Goal: Task Accomplishment & Management: Use online tool/utility

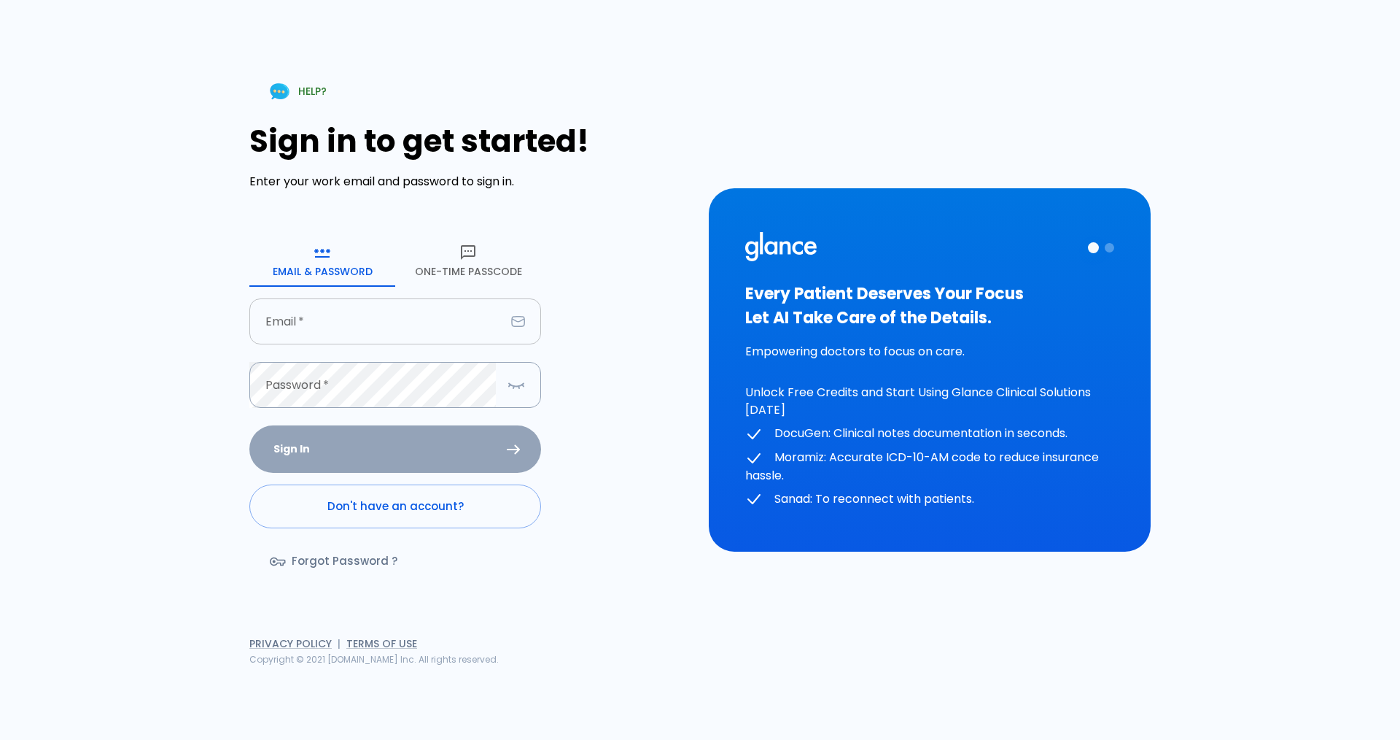
click at [308, 323] on input "Email   *" at bounding box center [377, 321] width 256 height 46
type input "[EMAIL_ADDRESS][DOMAIN_NAME]"
click at [331, 319] on input "Email   *" at bounding box center [377, 321] width 256 height 46
type input "dratiqur@gmail.com"
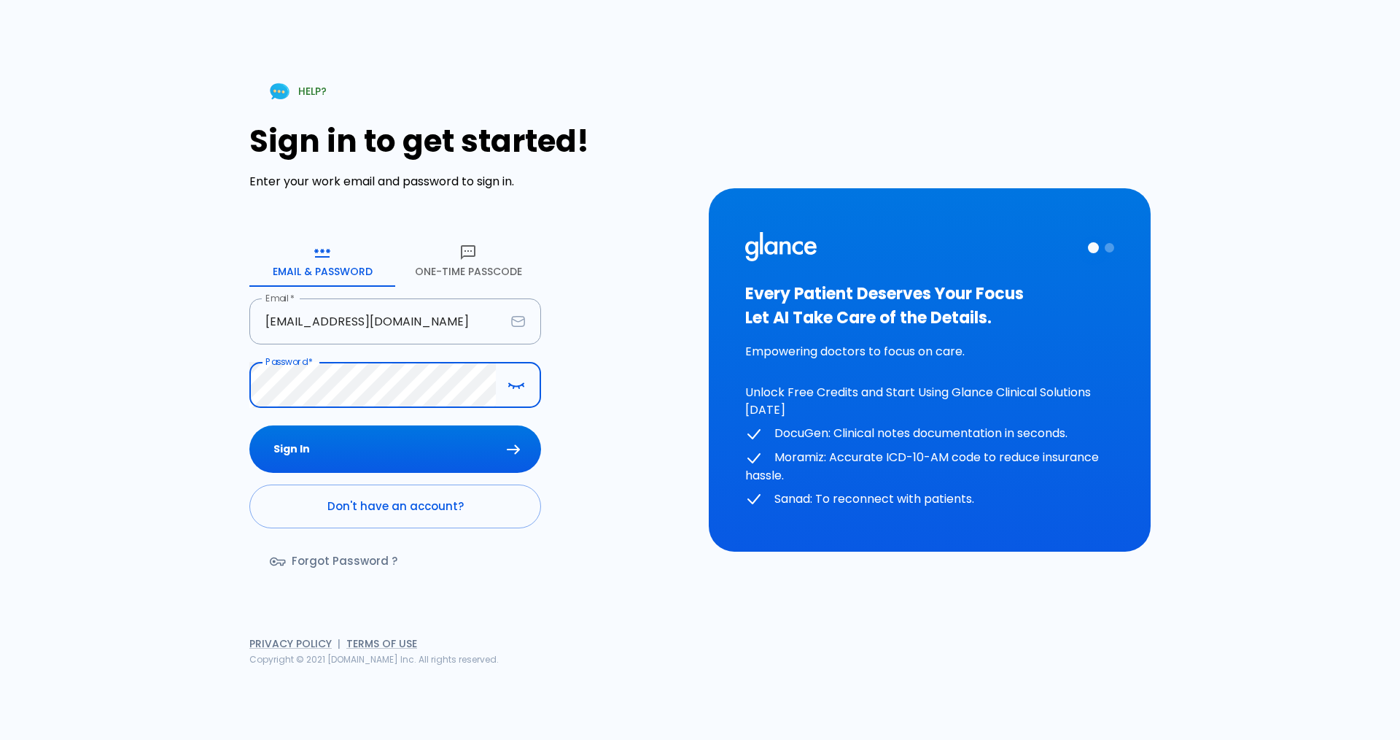
click at [670, 555] on div "Sign in to get started! Enter your work email and password to sign in. Email & …" at bounding box center [470, 358] width 442 height 470
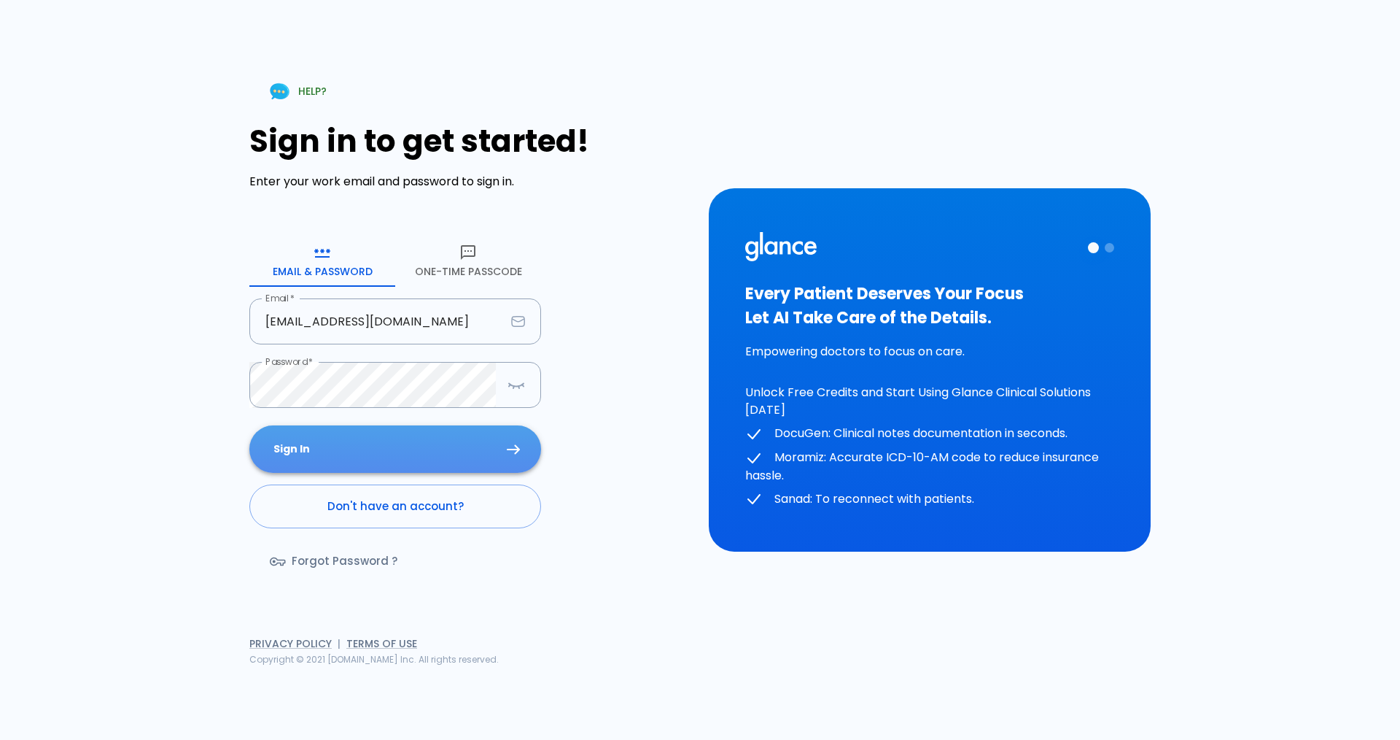
click at [388, 443] on button "Sign In" at bounding box center [395, 448] width 292 height 47
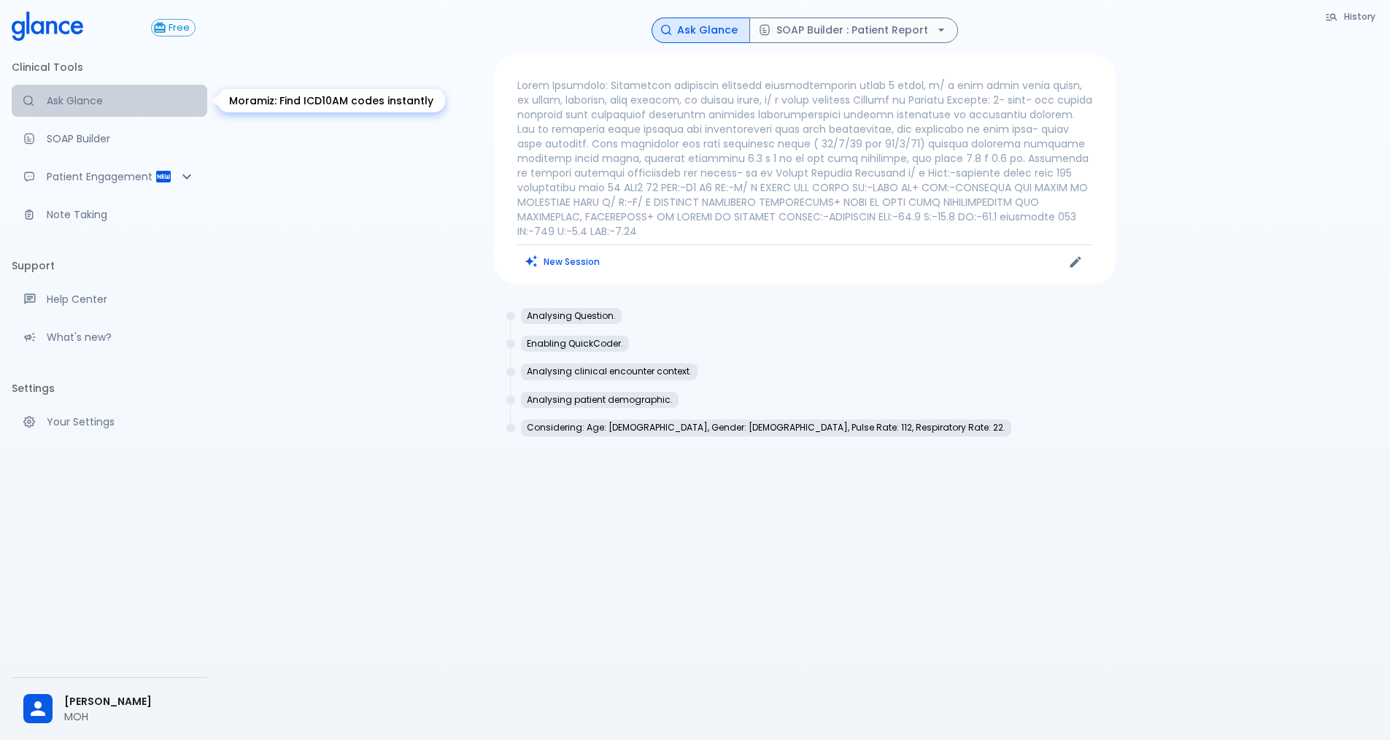
click at [100, 101] on p "Ask Glance" at bounding box center [121, 100] width 149 height 15
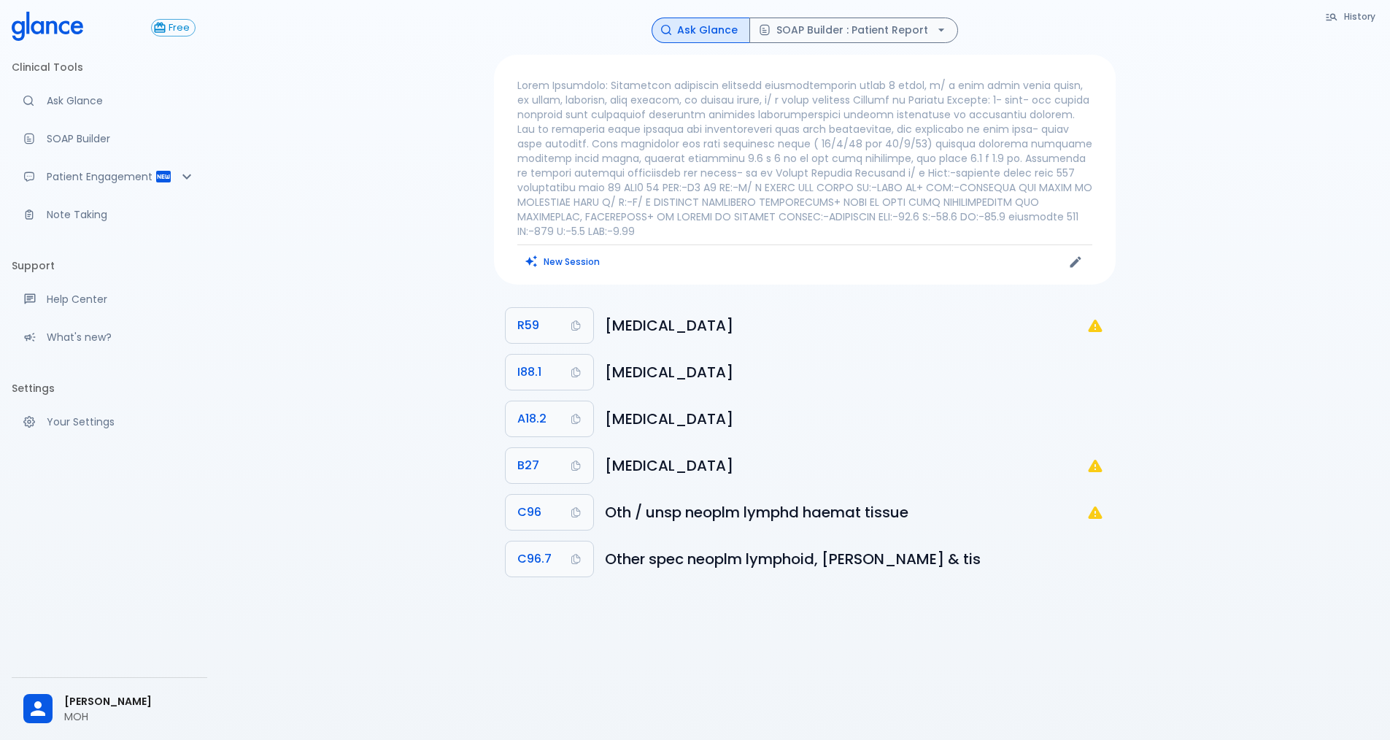
click at [77, 67] on li "Clinical Tools" at bounding box center [109, 67] width 195 height 35
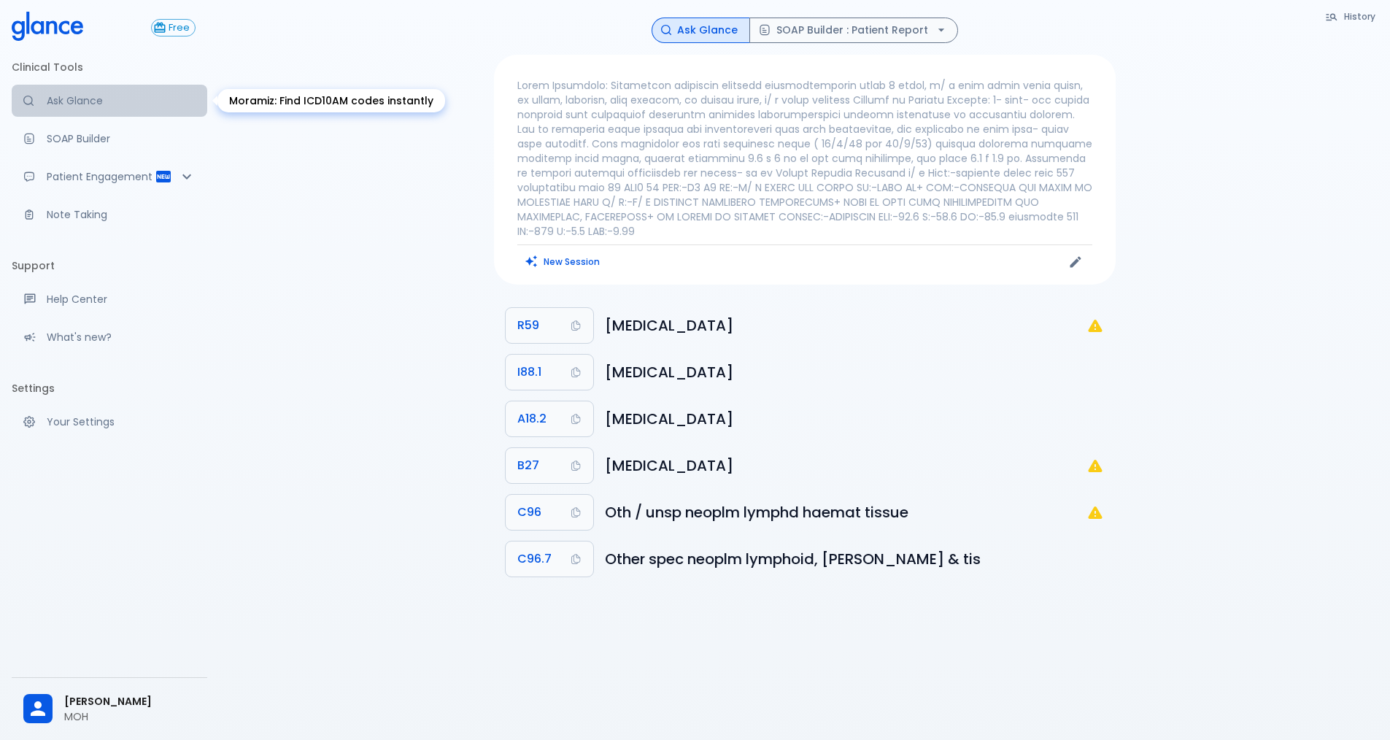
click at [91, 102] on p "Ask Glance" at bounding box center [121, 100] width 149 height 15
click at [287, 98] on body "↧ pull to refresh ↧ Free Clinical Tools Ask Glance SOAP Builder Patient Engagem…" at bounding box center [695, 387] width 1390 height 775
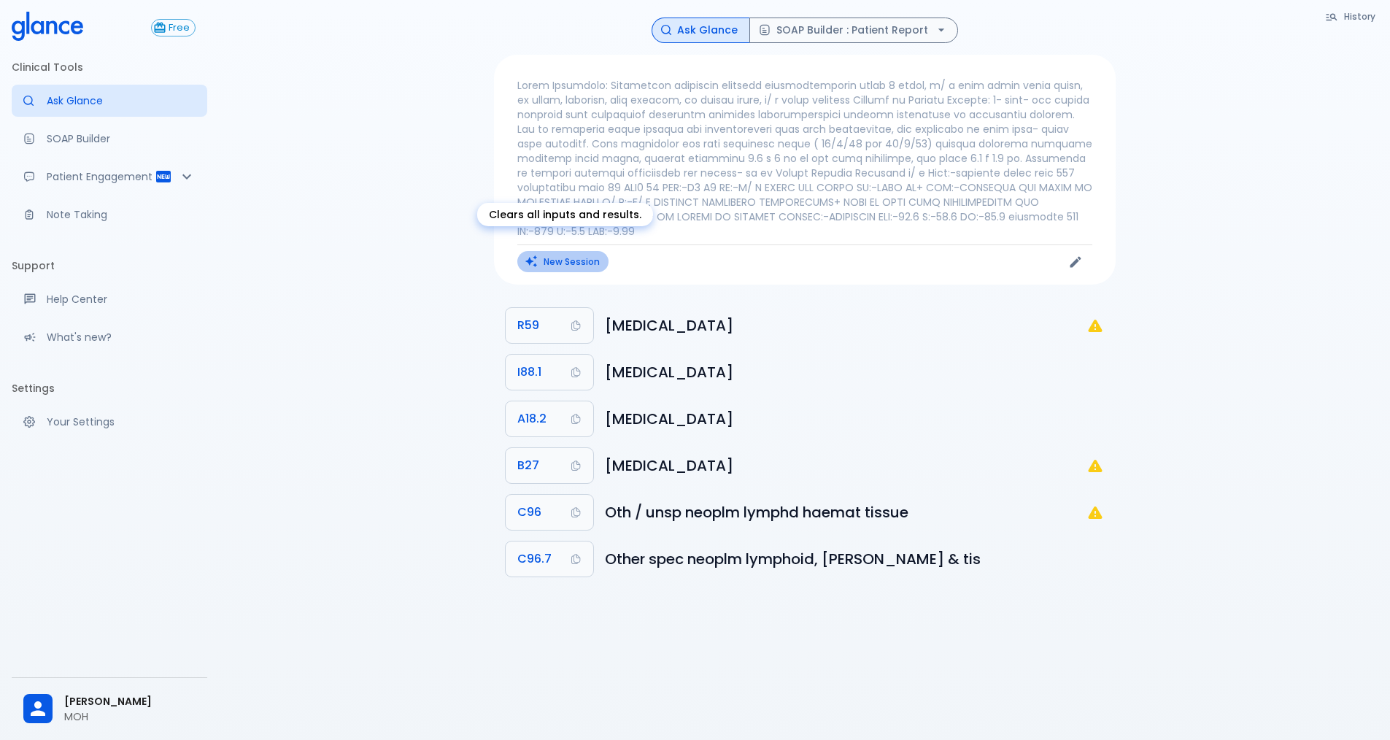
click at [562, 251] on button "New Session" at bounding box center [562, 261] width 91 height 21
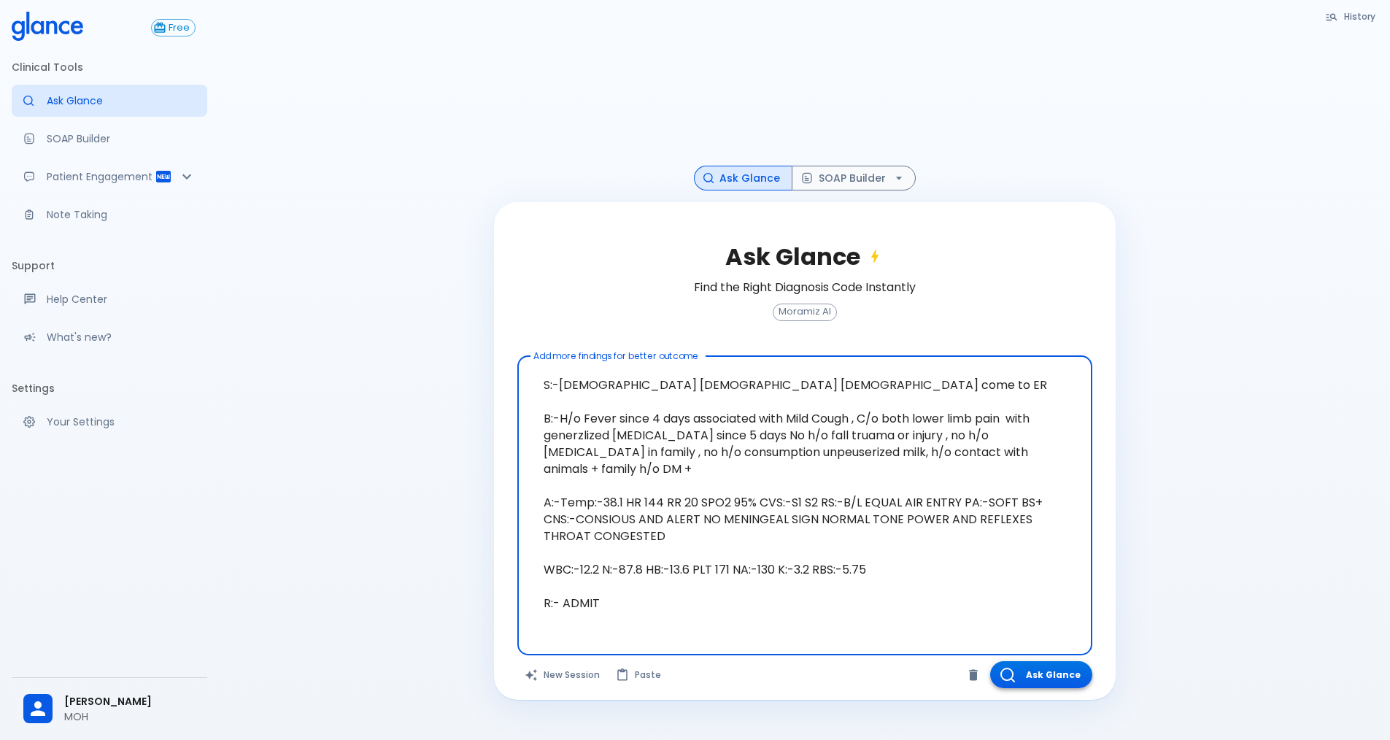
type textarea "S:-[DEMOGRAPHIC_DATA] [DEMOGRAPHIC_DATA] [DEMOGRAPHIC_DATA] come to ER B:-H/o F…"
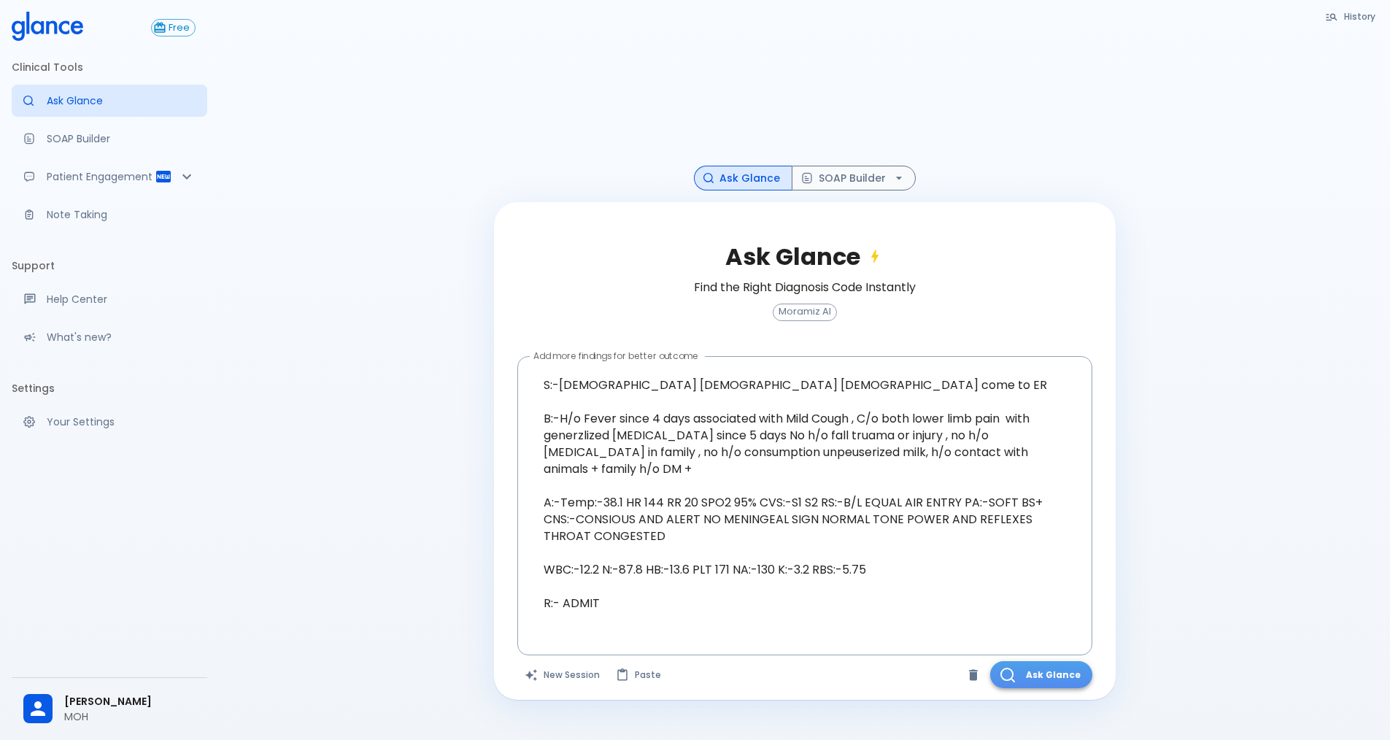
click at [1042, 674] on button "Ask Glance" at bounding box center [1041, 674] width 102 height 27
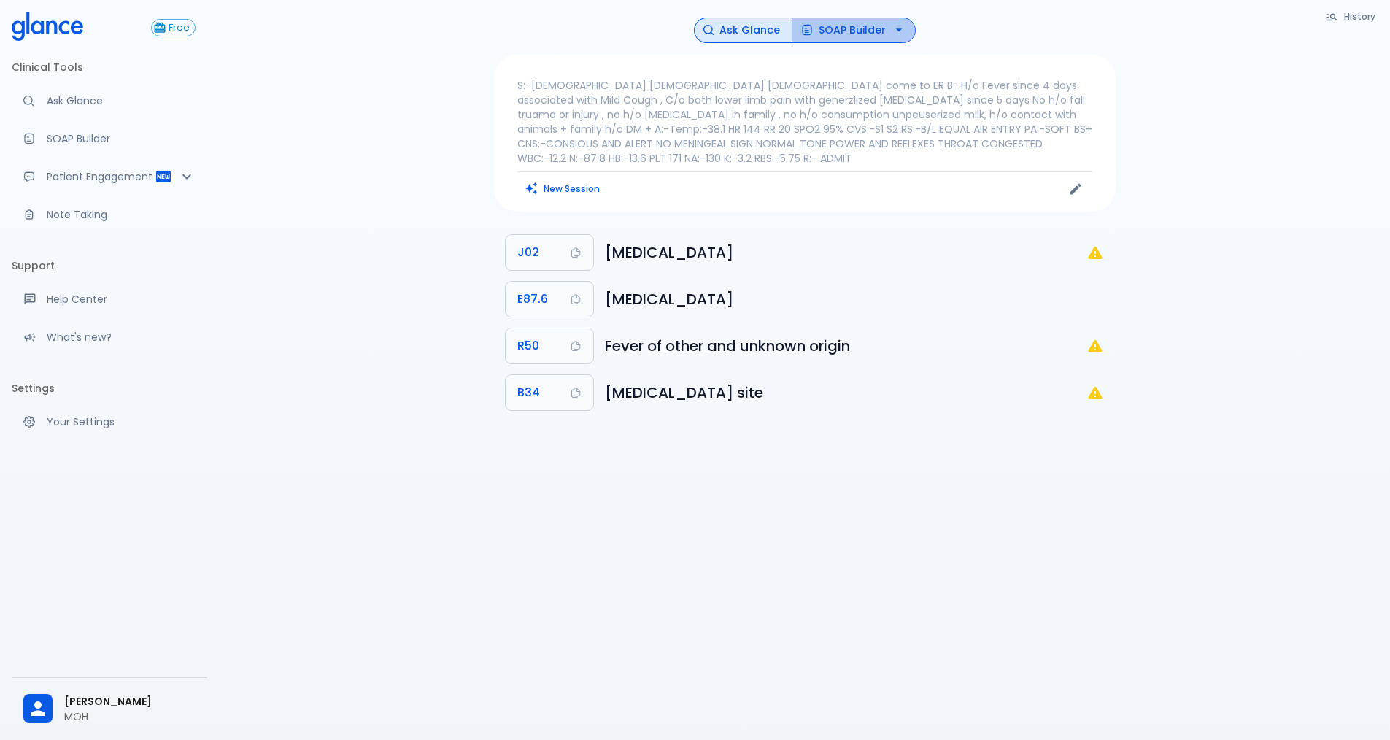
click at [850, 30] on button "SOAP Builder" at bounding box center [853, 31] width 124 height 26
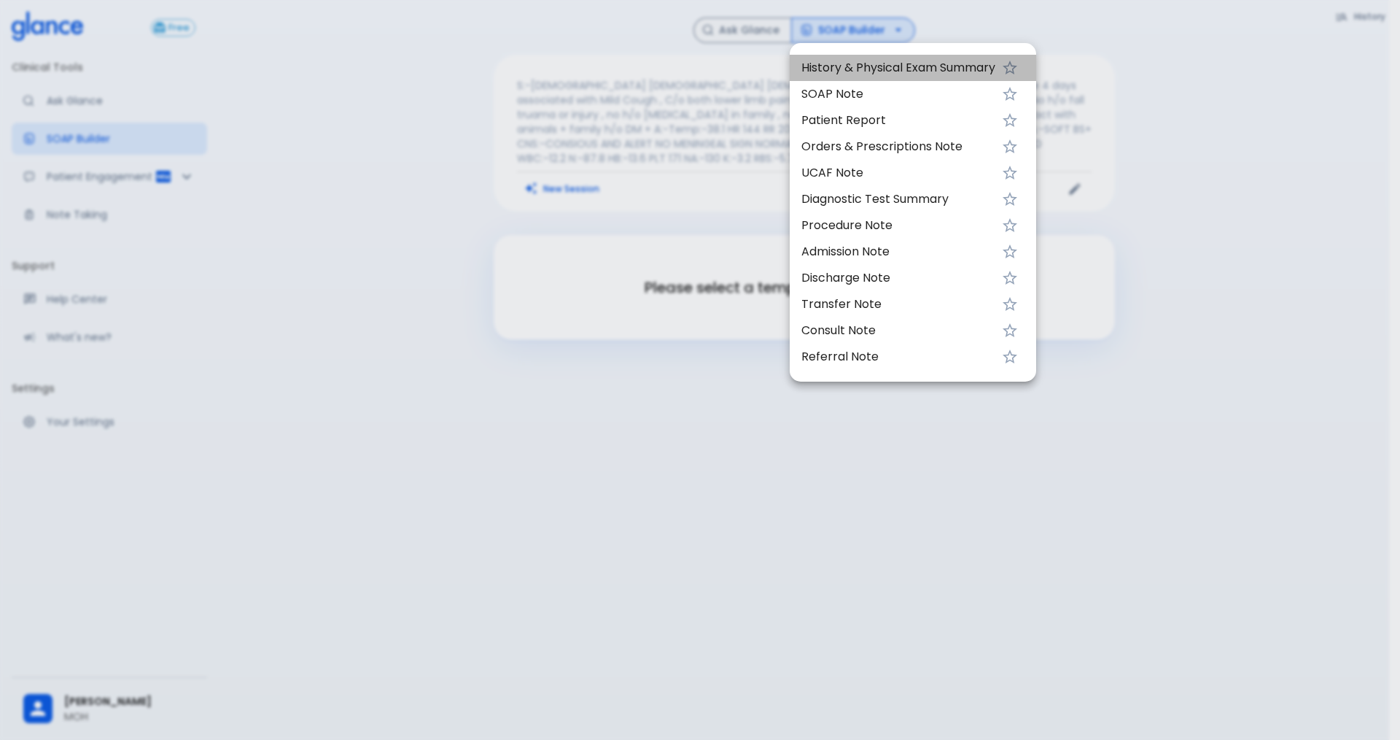
click at [856, 66] on span "History & Physical Exam Summary" at bounding box center [899, 68] width 194 height 18
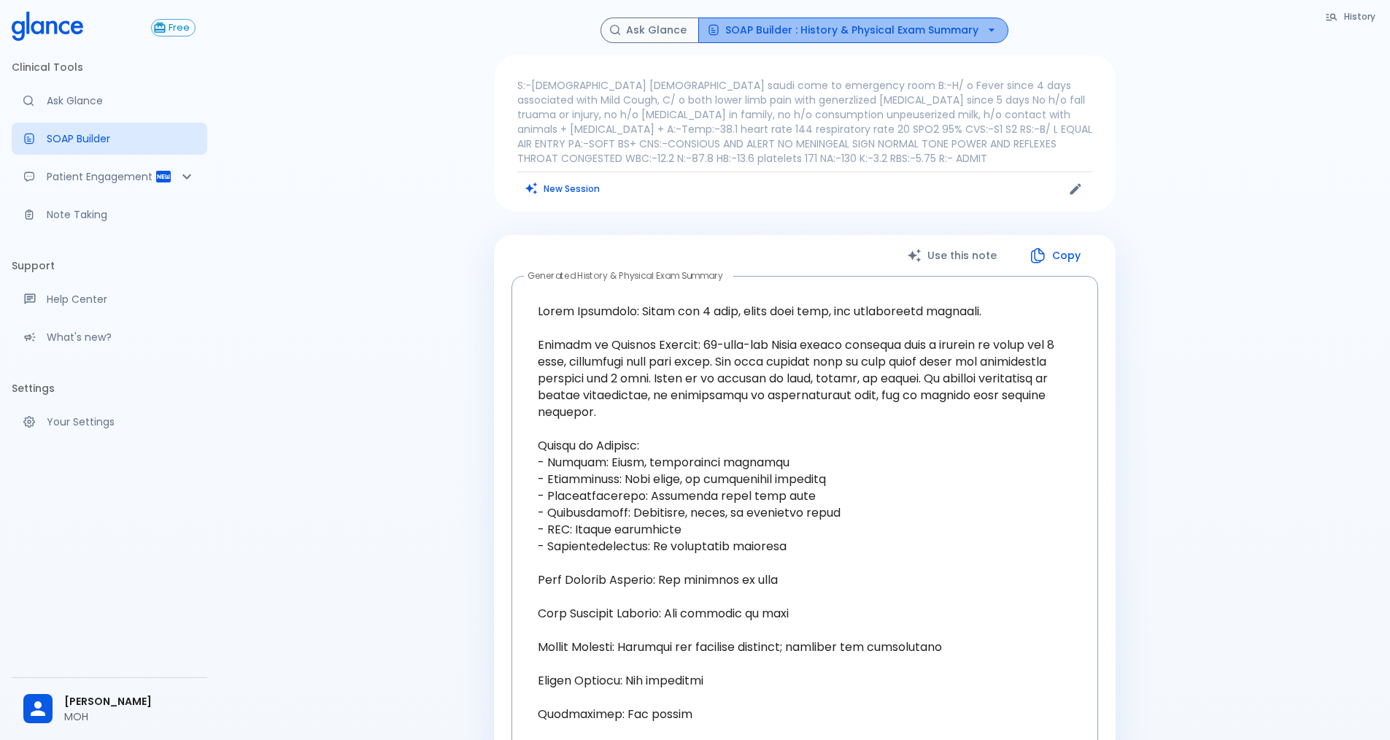
click at [984, 32] on icon "button" at bounding box center [991, 30] width 15 height 15
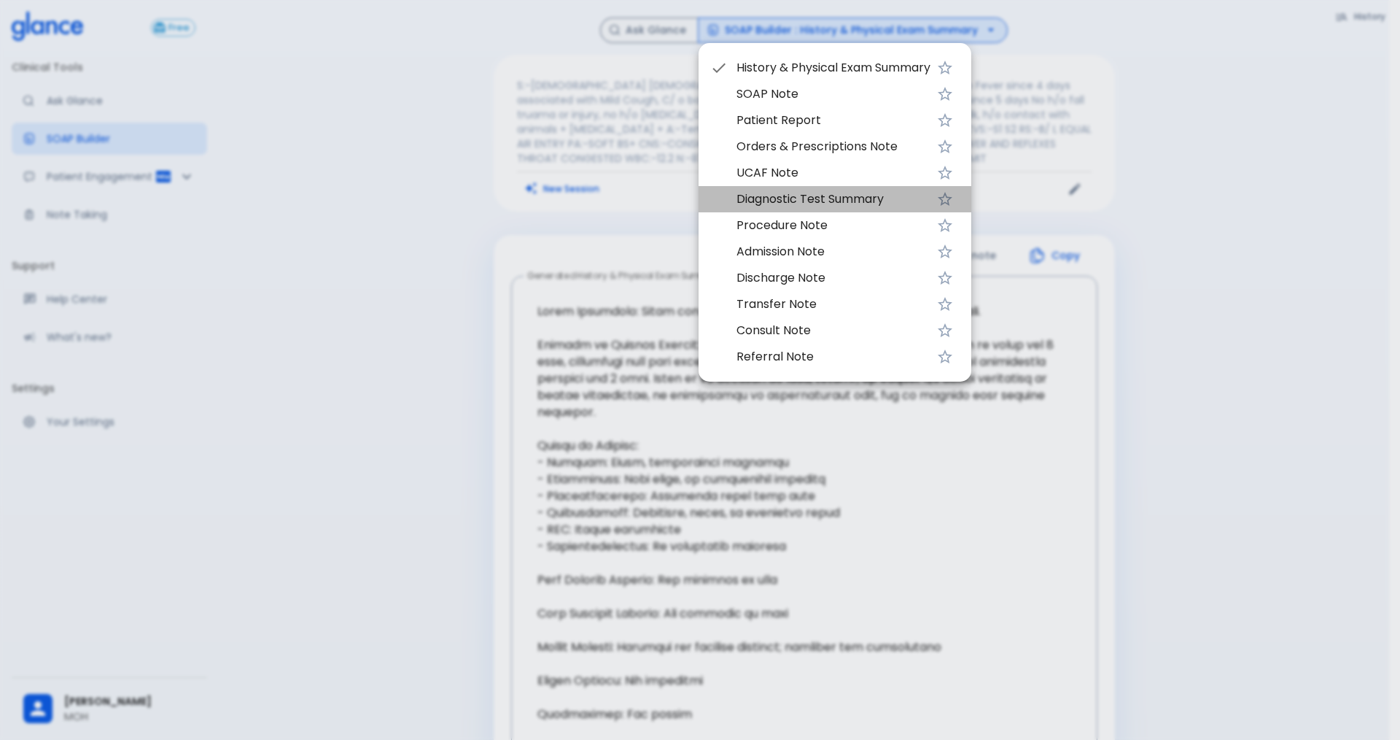
click at [819, 201] on span "Diagnostic Test Summary" at bounding box center [834, 199] width 194 height 18
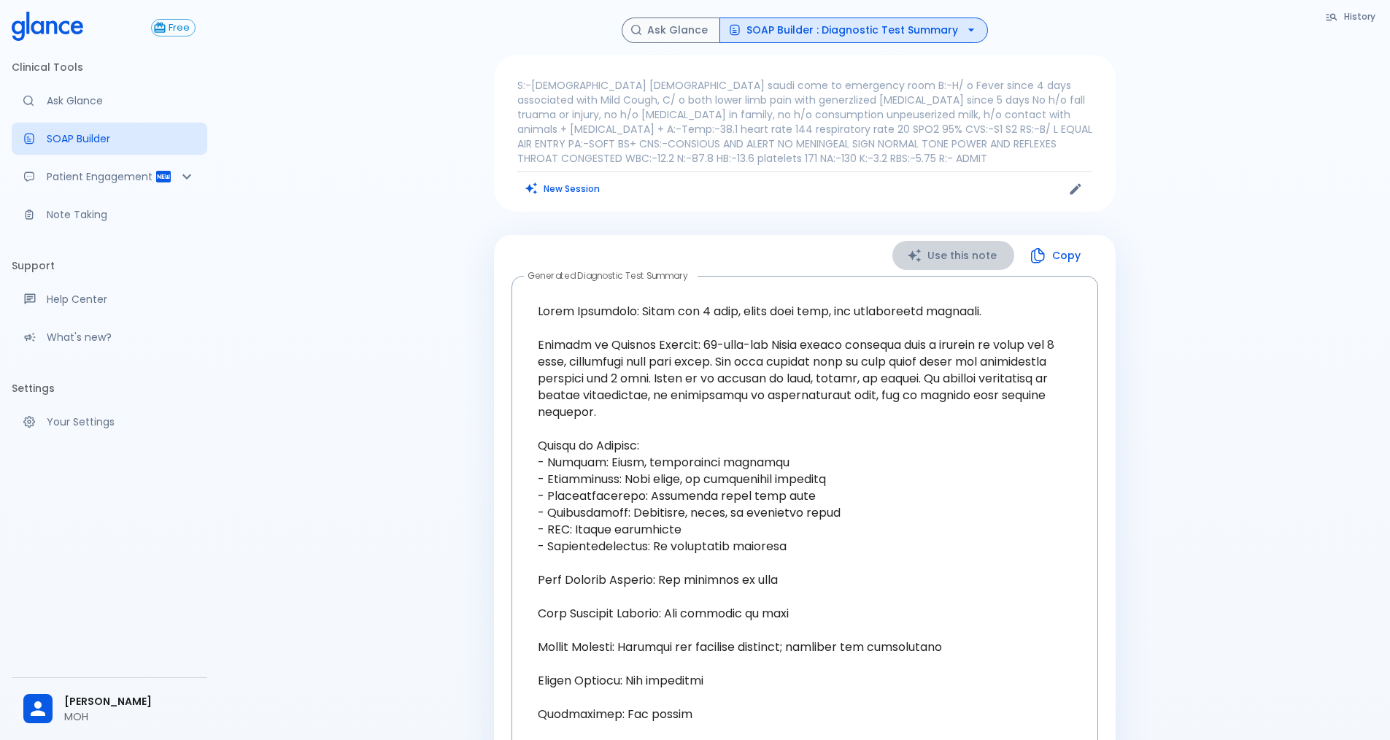
click at [980, 256] on button "Use this note" at bounding box center [953, 256] width 122 height 30
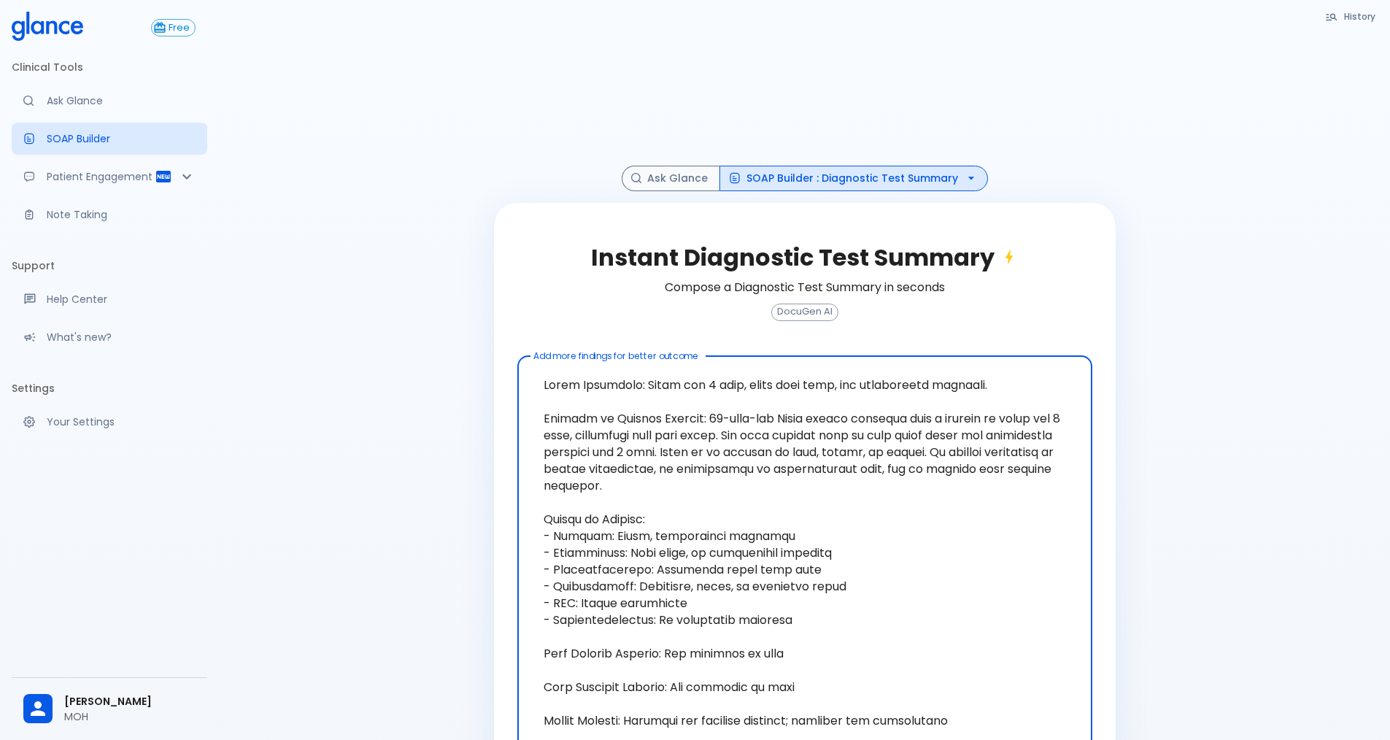
click at [980, 362] on textarea "Add more findings for better outcome" at bounding box center [804, 720] width 554 height 717
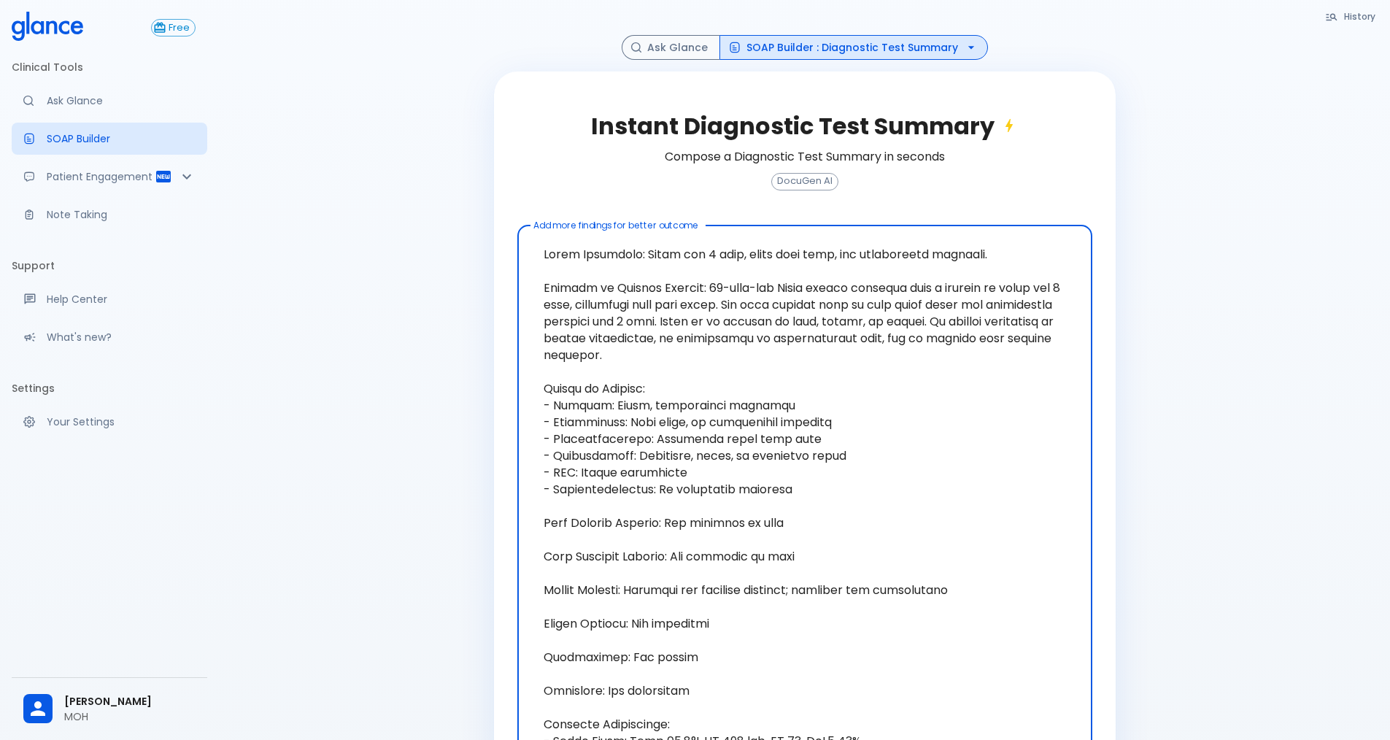
scroll to position [66, 0]
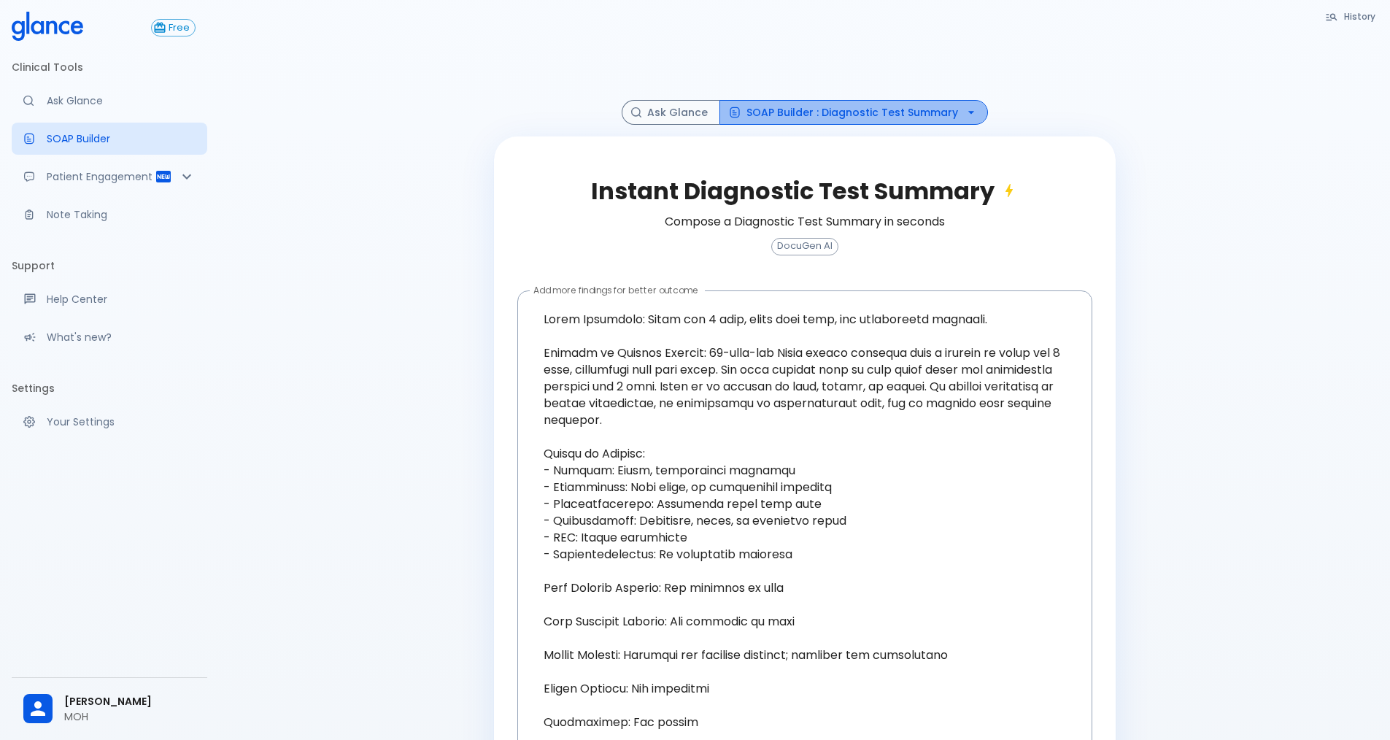
click at [955, 115] on button "SOAP Builder : Diagnostic Test Summary" at bounding box center [853, 113] width 268 height 26
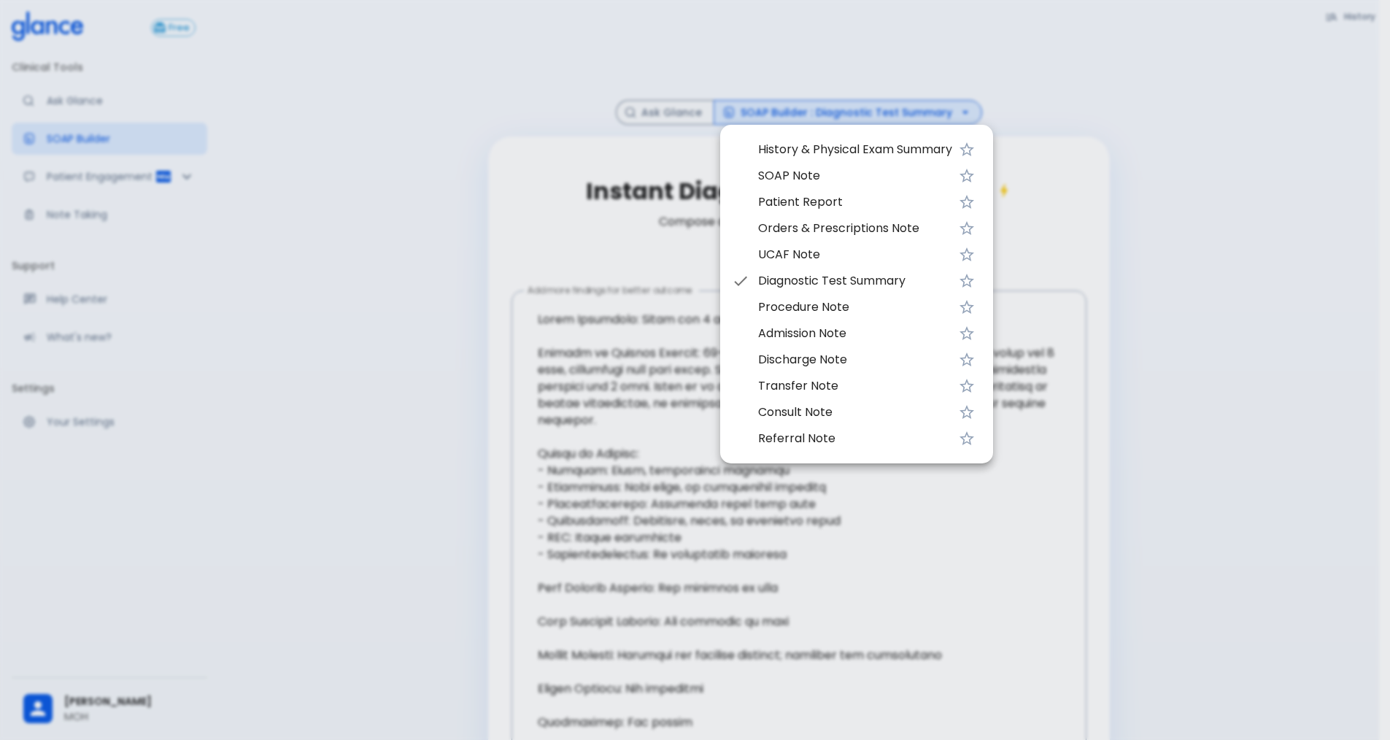
click at [955, 115] on div at bounding box center [695, 370] width 1390 height 740
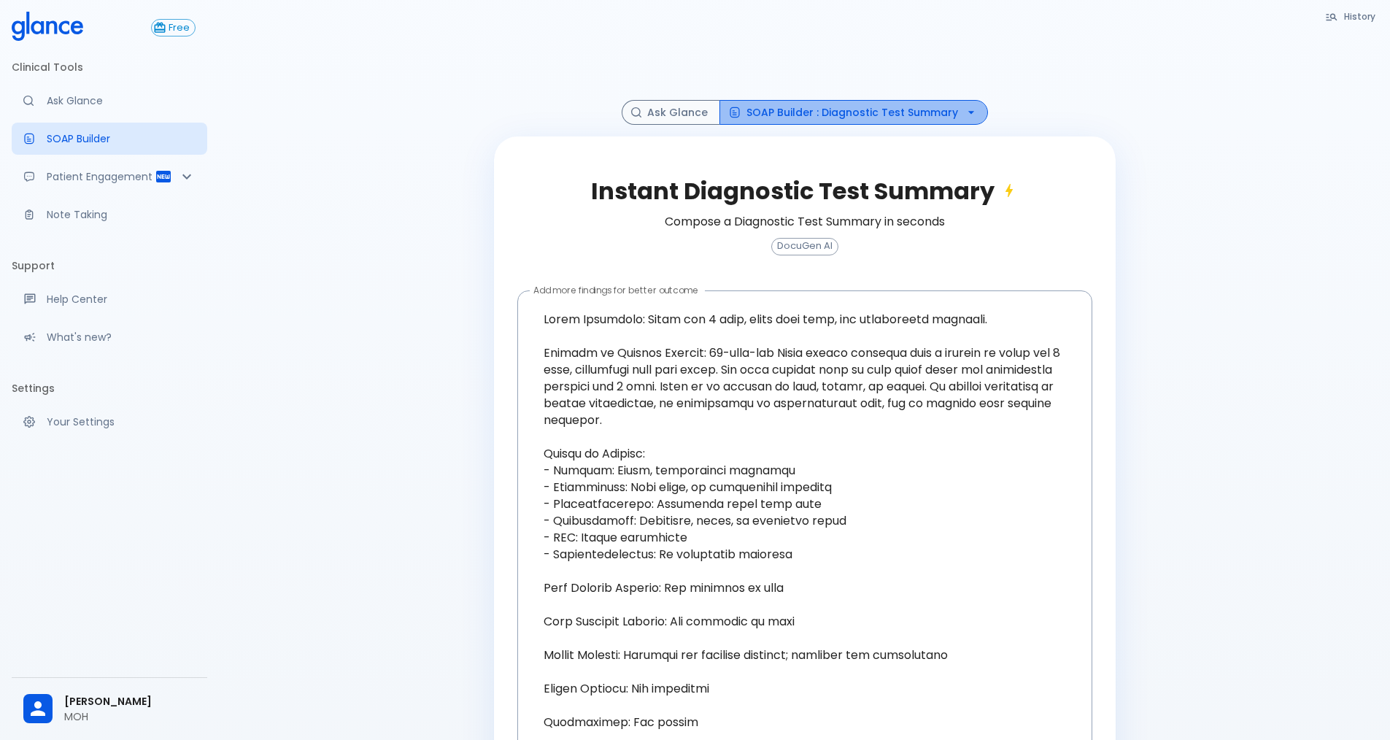
click at [953, 115] on button "SOAP Builder : Diagnostic Test Summary" at bounding box center [853, 113] width 268 height 26
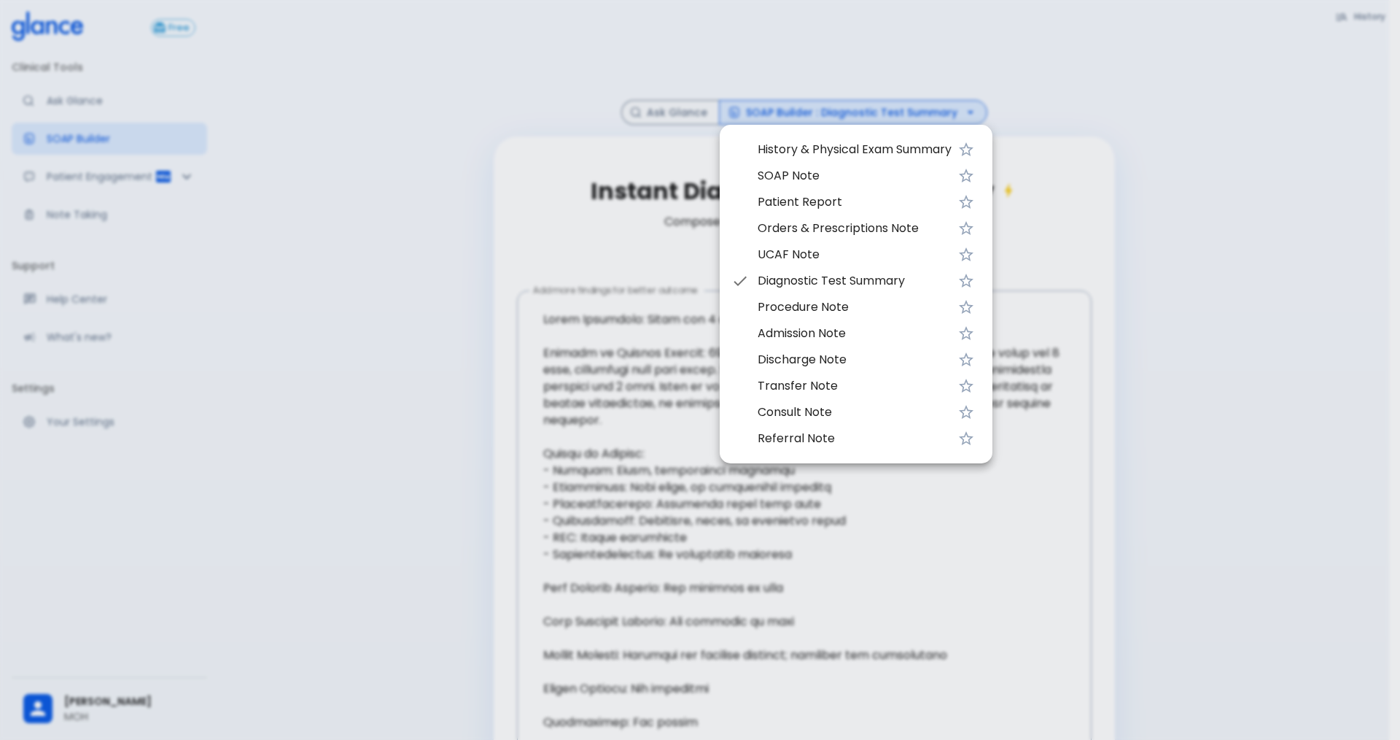
click at [926, 538] on div at bounding box center [700, 370] width 1400 height 740
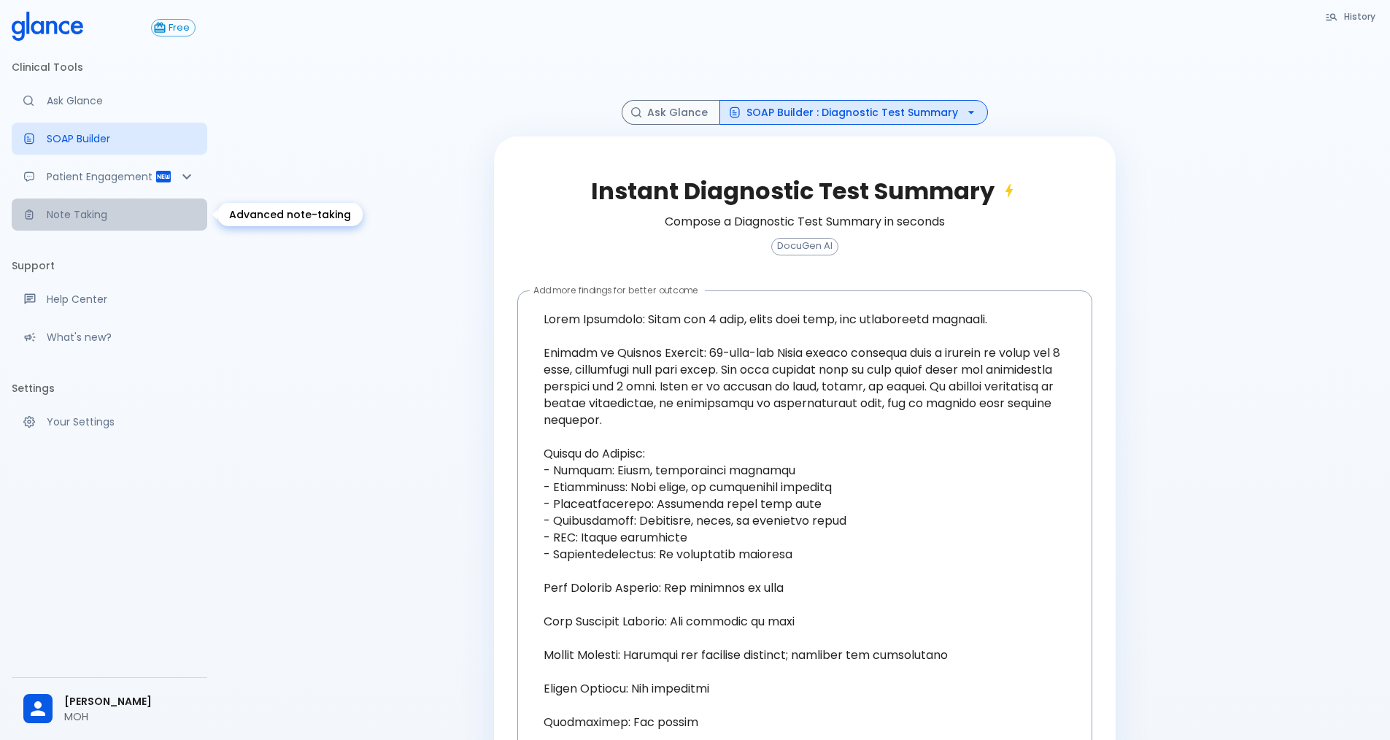
click at [113, 217] on p "Note Taking" at bounding box center [121, 214] width 149 height 15
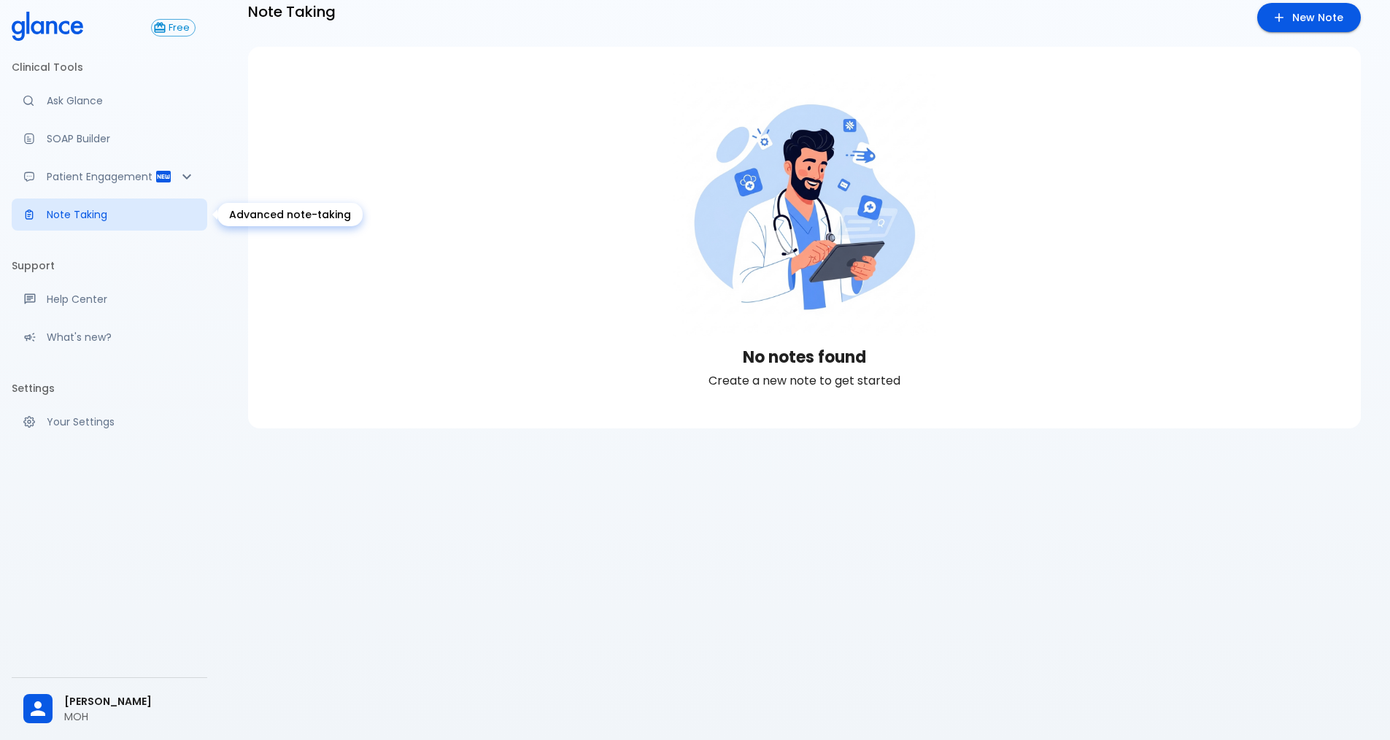
scroll to position [35, 0]
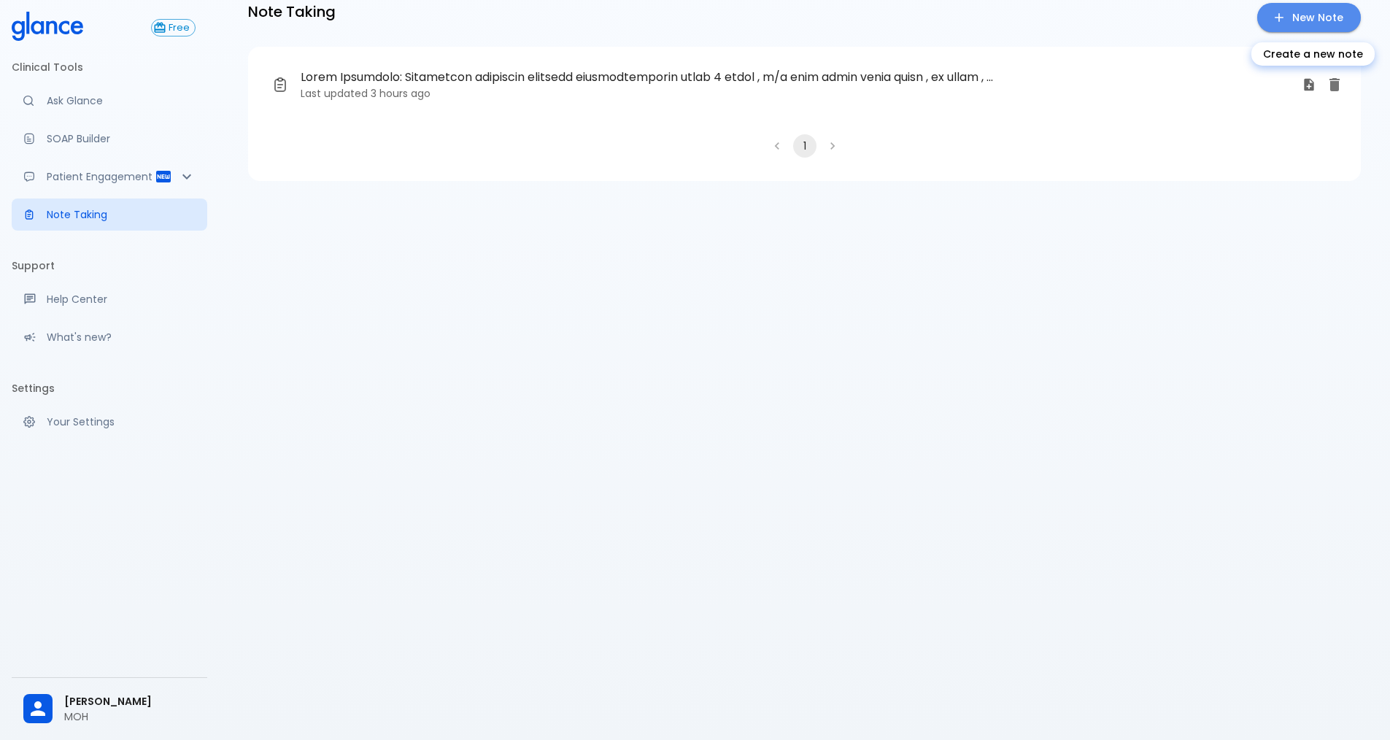
click at [1315, 19] on link "New Note" at bounding box center [1309, 18] width 104 height 30
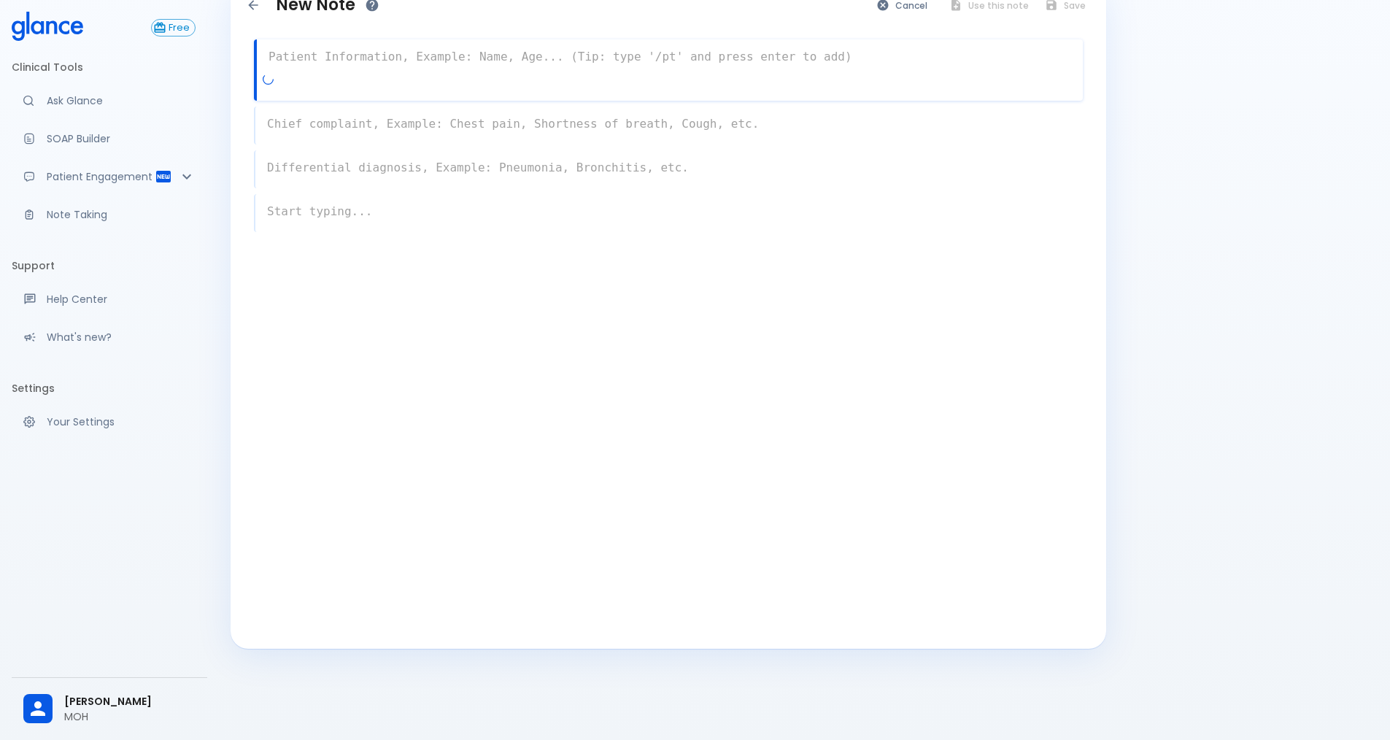
click at [280, 63] on textarea at bounding box center [670, 56] width 826 height 29
paste textarea "S:-[DEMOGRAPHIC_DATA] [DEMOGRAPHIC_DATA] [DEMOGRAPHIC_DATA] come to ER B:-H/o F…"
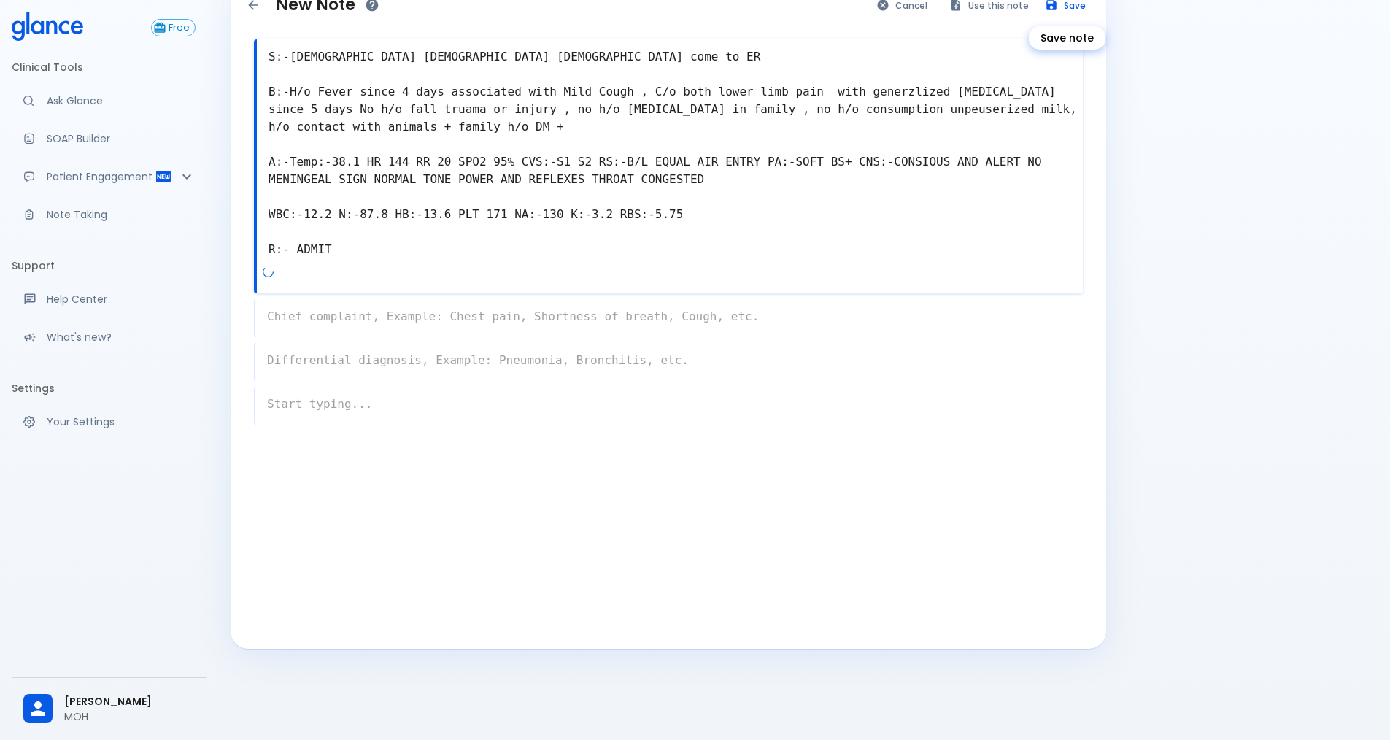
type textarea "S:-[DEMOGRAPHIC_DATA] [DEMOGRAPHIC_DATA] [DEMOGRAPHIC_DATA] come to ER B:-H/o F…"
click at [1078, 7] on button "Save" at bounding box center [1065, 5] width 57 height 21
click at [646, 442] on div at bounding box center [670, 468] width 832 height 76
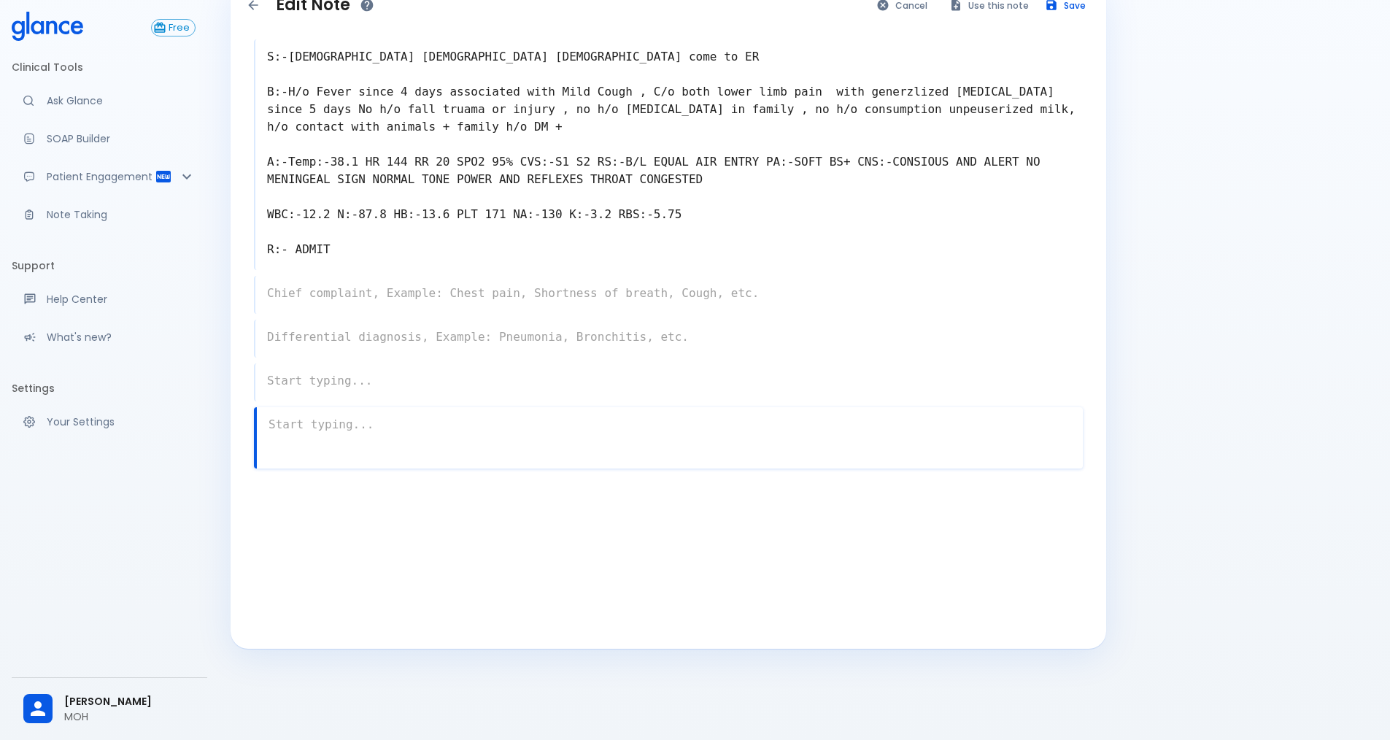
click at [292, 431] on textarea at bounding box center [670, 424] width 826 height 29
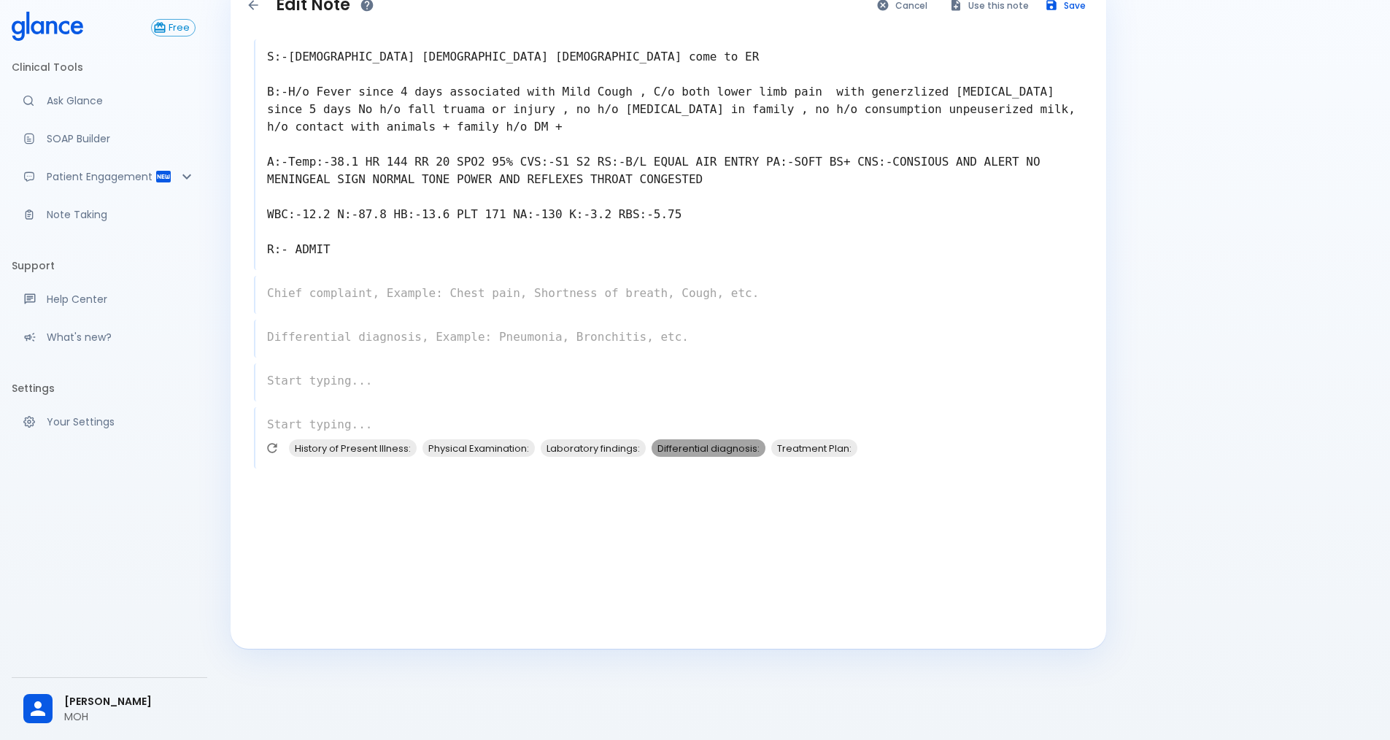
click at [689, 446] on span "Differential diagnosis:" at bounding box center [708, 448] width 114 height 17
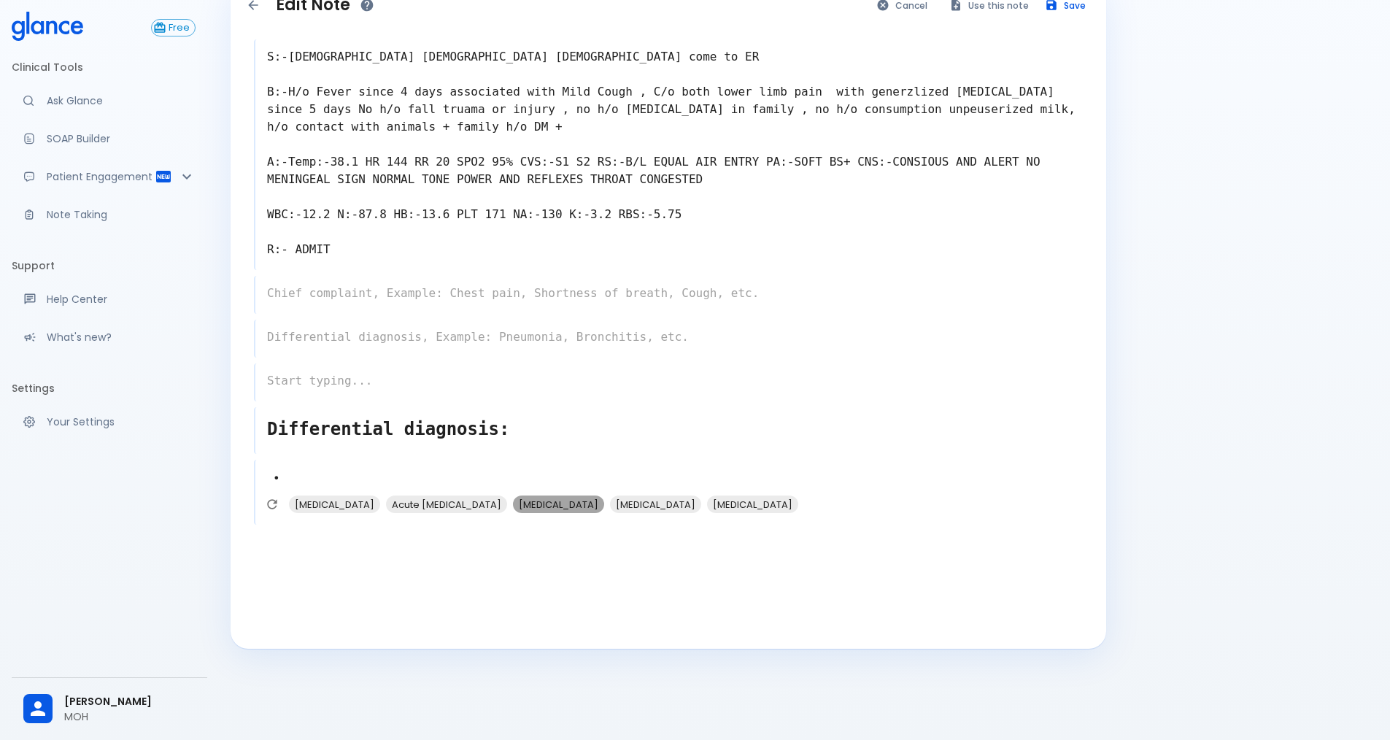
click at [580, 503] on span "[MEDICAL_DATA]" at bounding box center [558, 504] width 91 height 17
type textarea "• [MEDICAL_DATA] •"
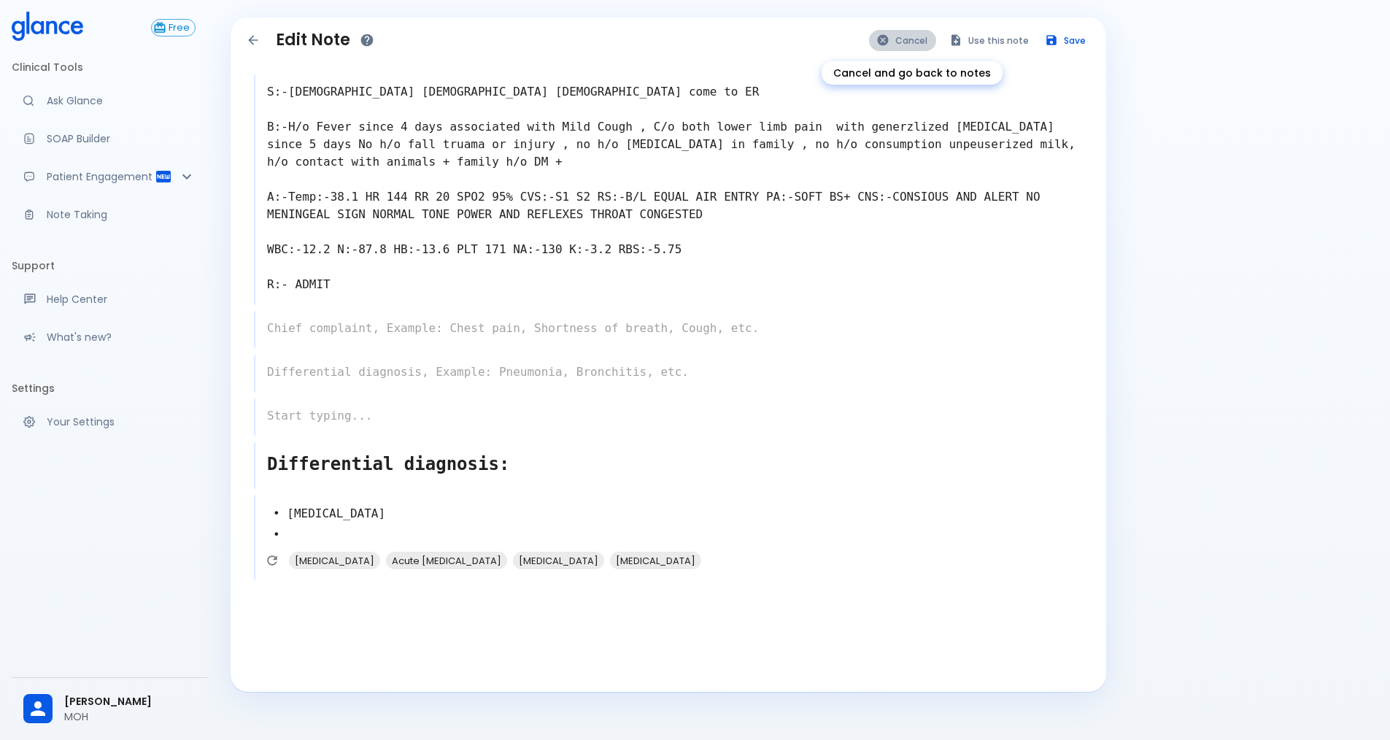
click at [907, 38] on button "Cancel" at bounding box center [902, 40] width 67 height 21
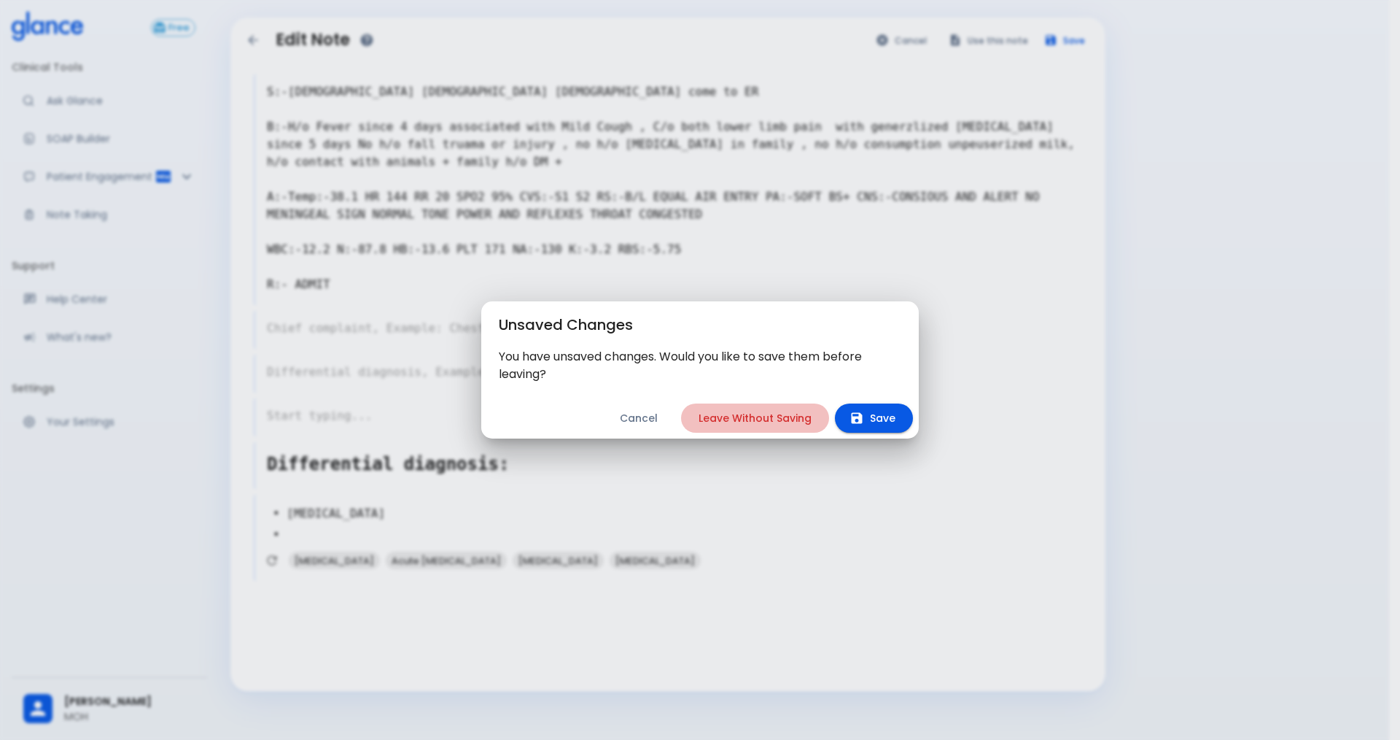
click at [797, 418] on button "Leave Without Saving" at bounding box center [755, 418] width 148 height 30
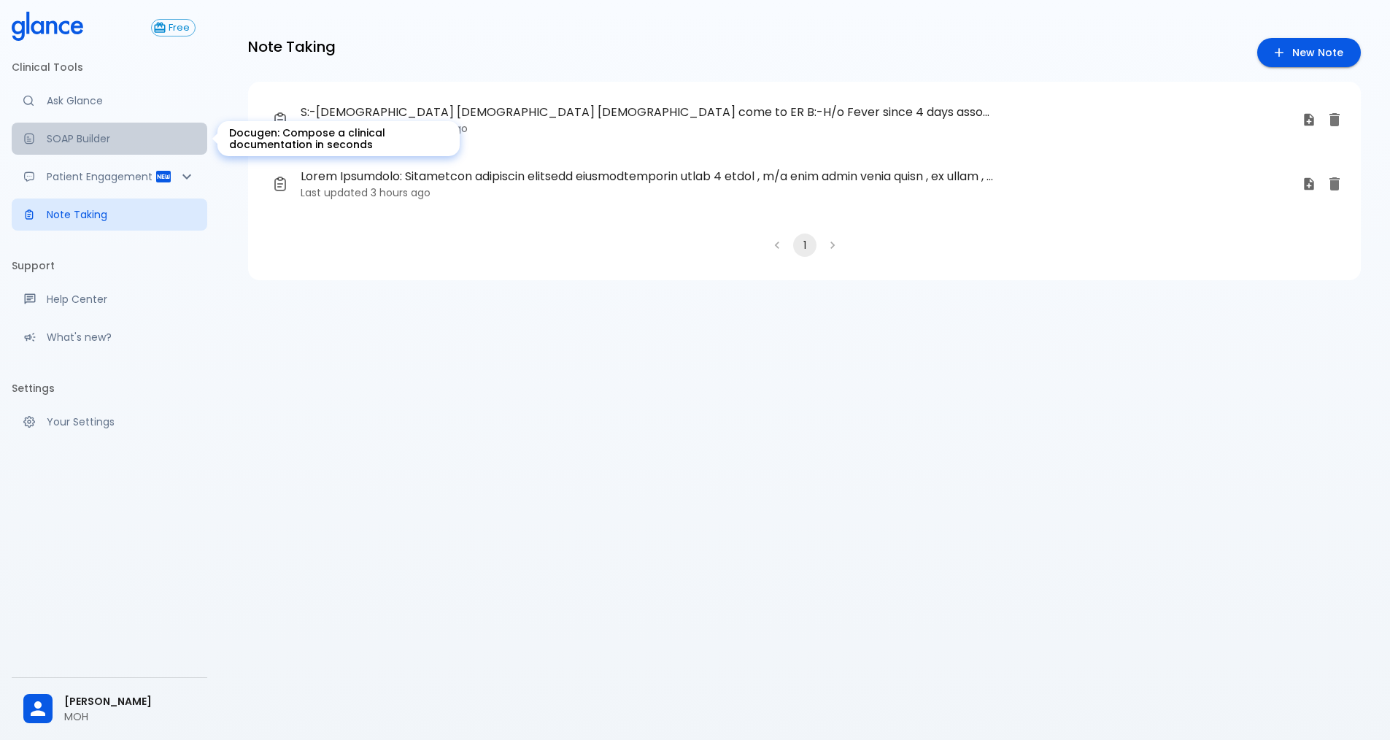
click at [111, 140] on p "SOAP Builder" at bounding box center [121, 138] width 149 height 15
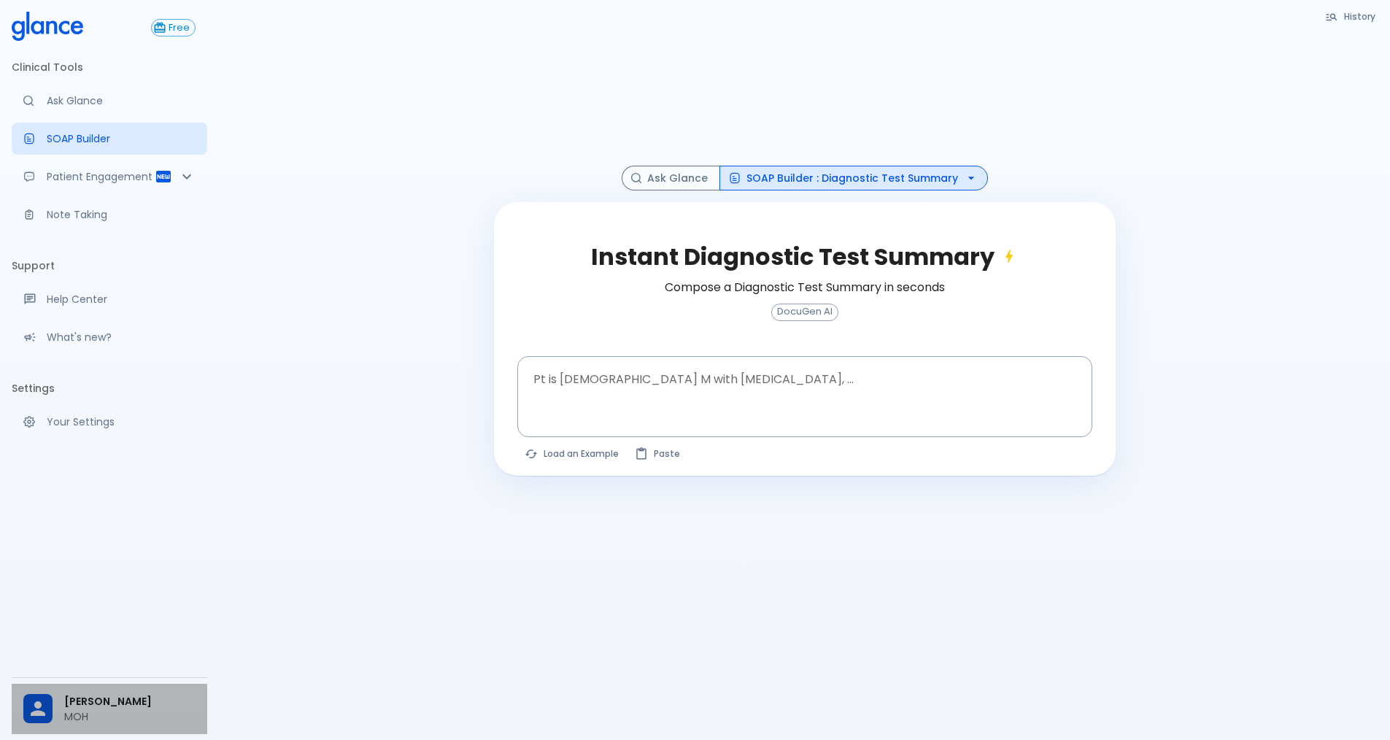
click at [158, 716] on p "MOH" at bounding box center [129, 716] width 131 height 15
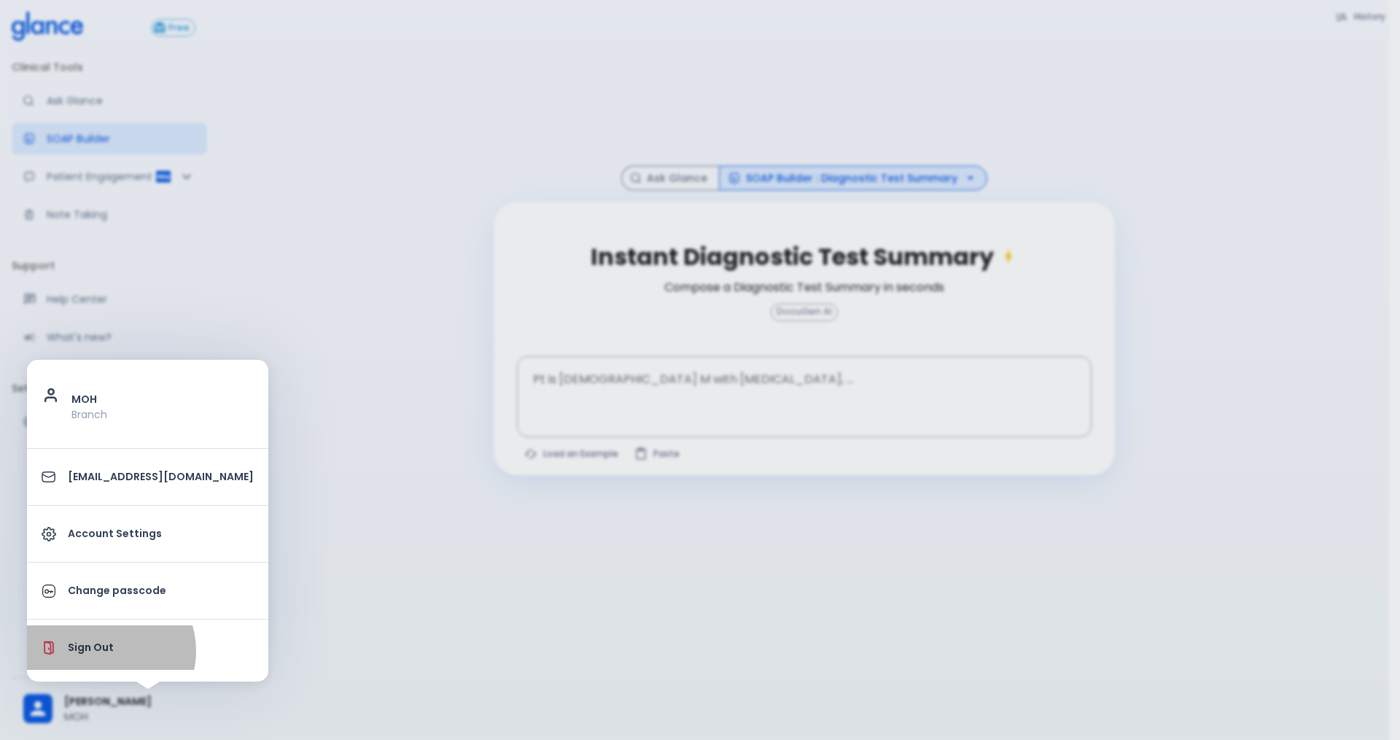
click at [106, 651] on p "Sign Out" at bounding box center [161, 647] width 186 height 15
